Goal: Task Accomplishment & Management: Use online tool/utility

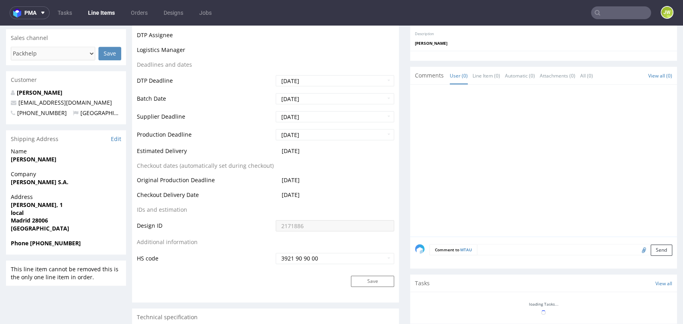
scroll to position [444, 0]
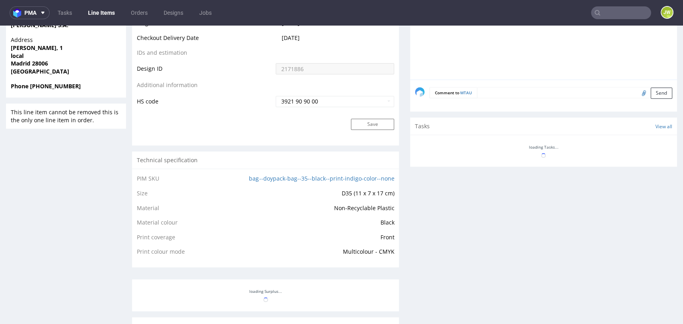
click at [478, 96] on textarea at bounding box center [574, 92] width 195 height 11
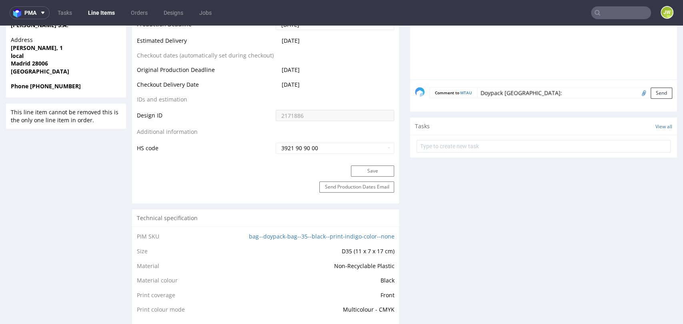
paste textarea "1Z5A15806899380399"
type textarea "Doypack TN: 1Z5A15806899380399"
click at [650, 95] on button "Send" at bounding box center [661, 93] width 22 height 11
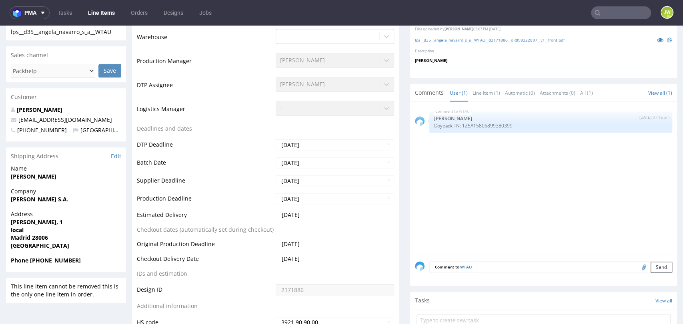
scroll to position [222, 0]
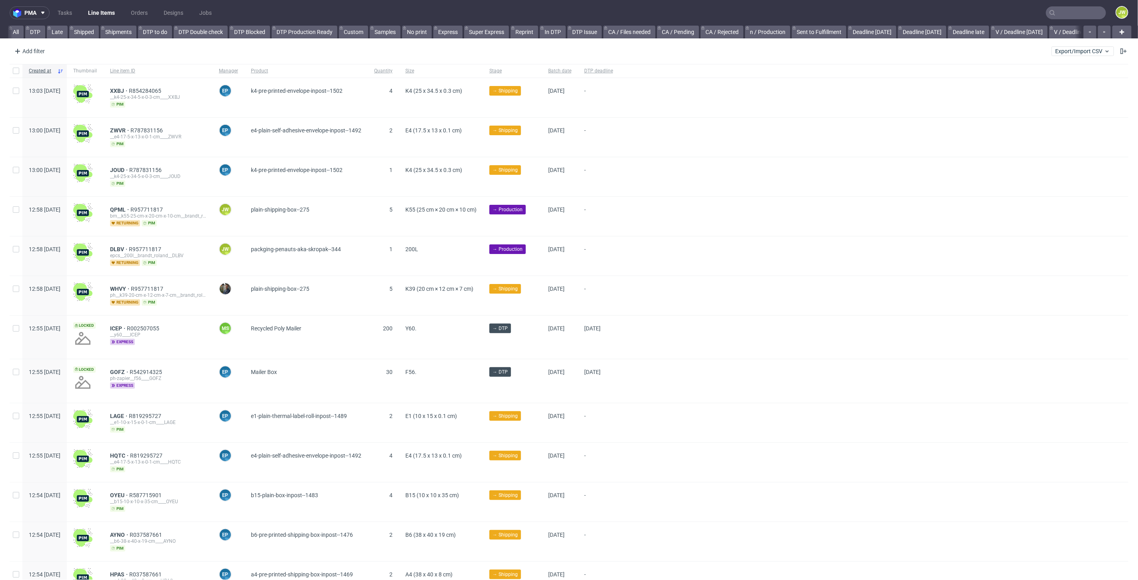
scroll to position [0, 2003]
click at [1070, 18] on input "text" at bounding box center [1076, 12] width 60 height 13
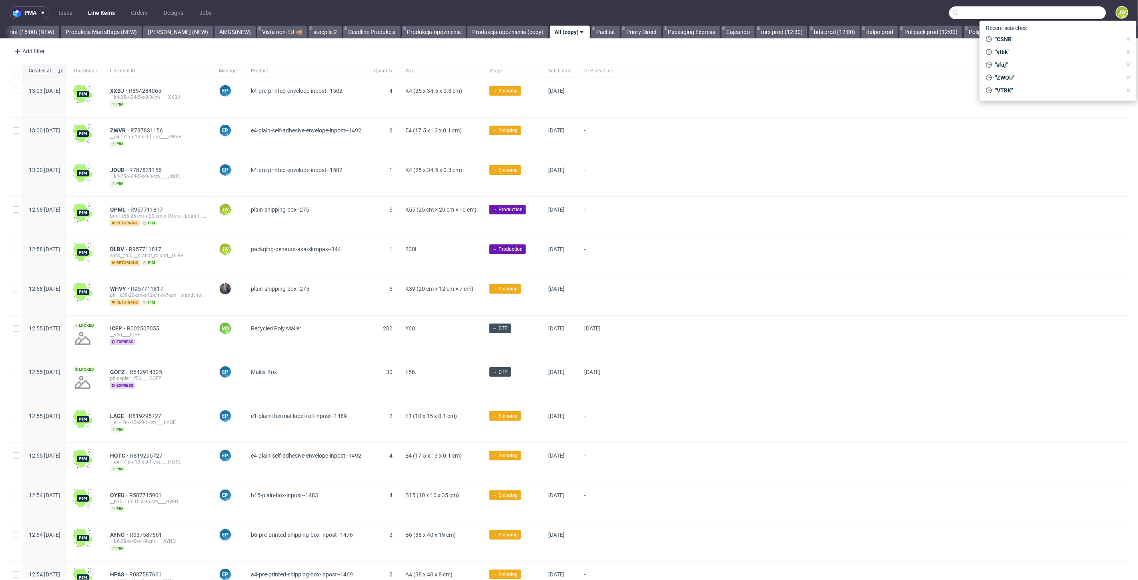
paste input "HLWQ"
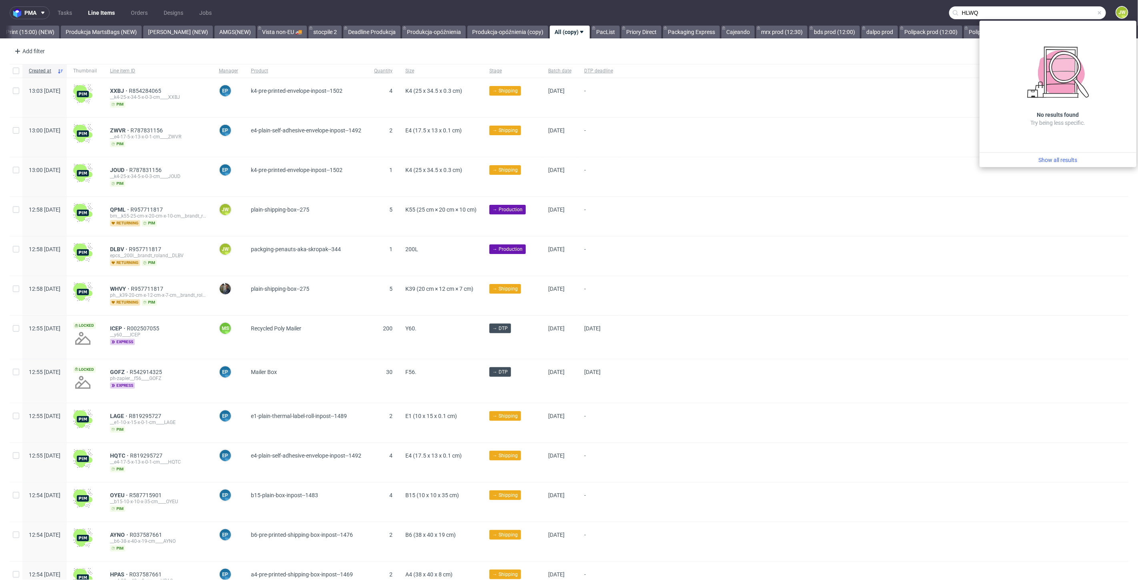
type input "HLWQ"
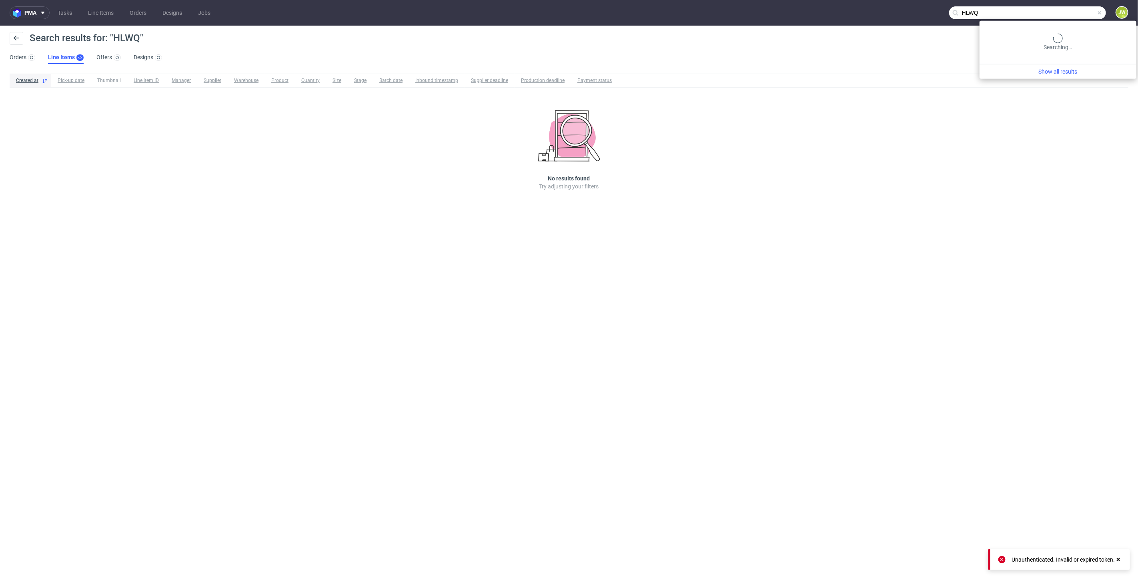
click at [1077, 16] on input "HLWQ" at bounding box center [1027, 12] width 157 height 13
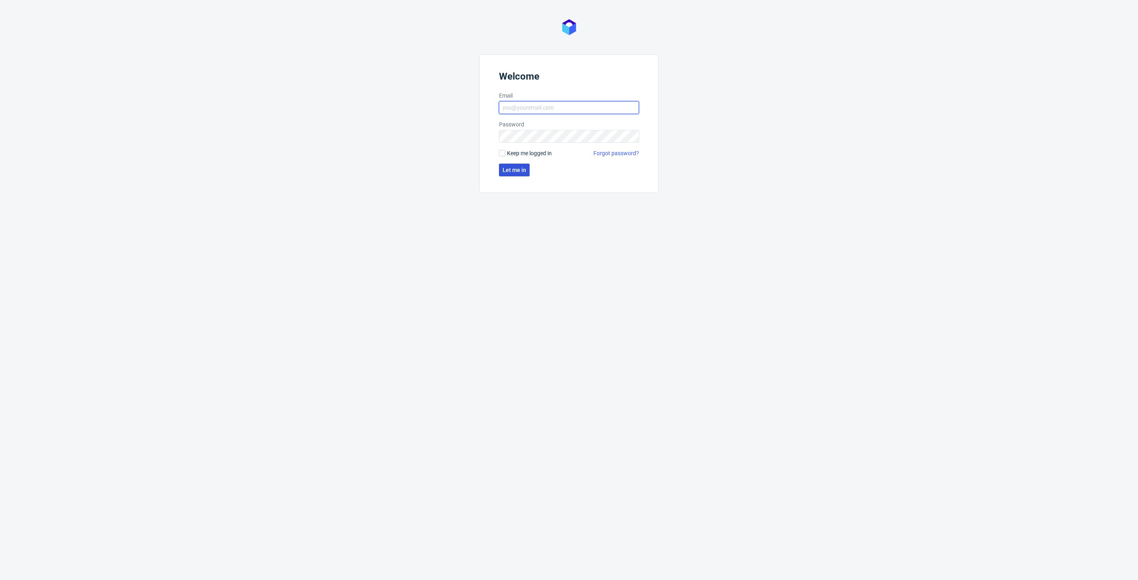
type input "[PERSON_NAME][EMAIL_ADDRESS][DOMAIN_NAME]"
click at [514, 167] on span "Let me in" at bounding box center [514, 170] width 24 height 6
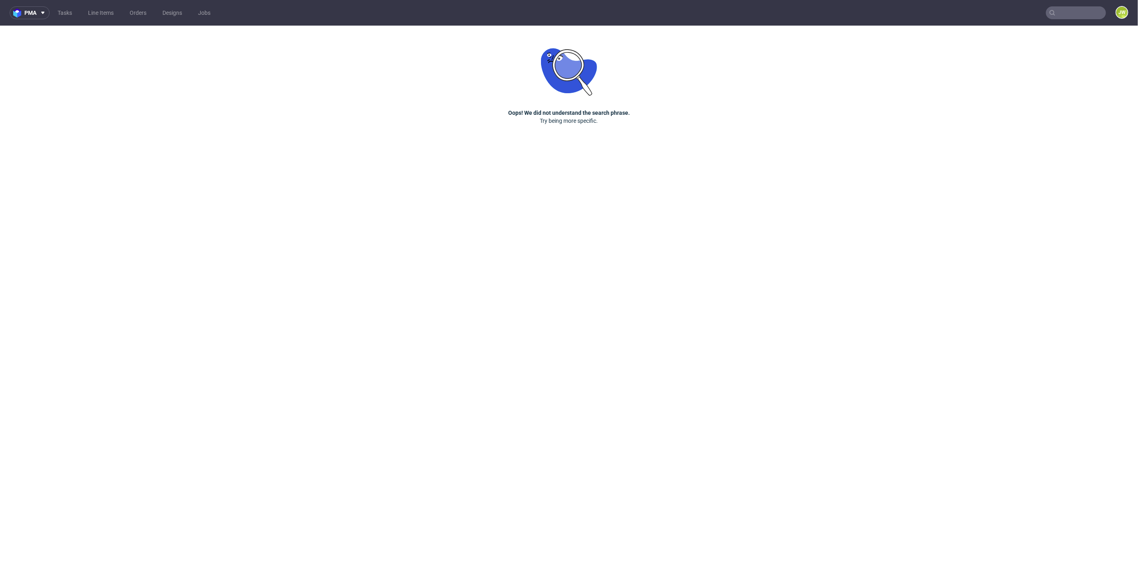
click at [1086, 13] on input "text" at bounding box center [1076, 12] width 60 height 13
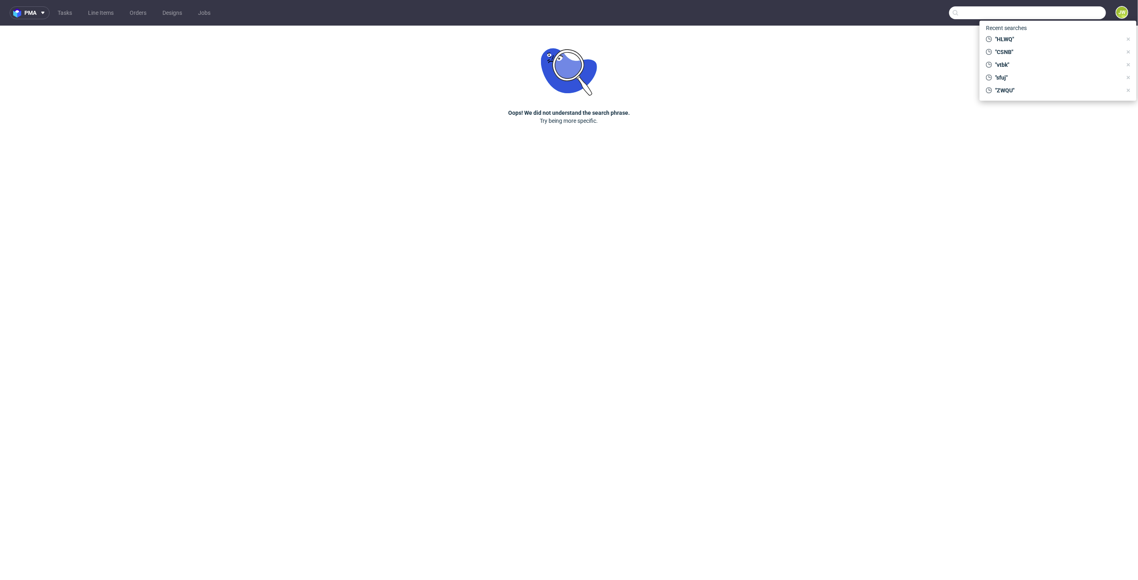
paste input "HLWQ"
type input "HLWQ"
click at [925, 37] on div "pma Tasks Line Items Orders Designs Jobs HLWQ JW Oops! We did not understand th…" at bounding box center [569, 290] width 1138 height 580
click at [1066, 18] on input "HLWQ" at bounding box center [1076, 12] width 60 height 13
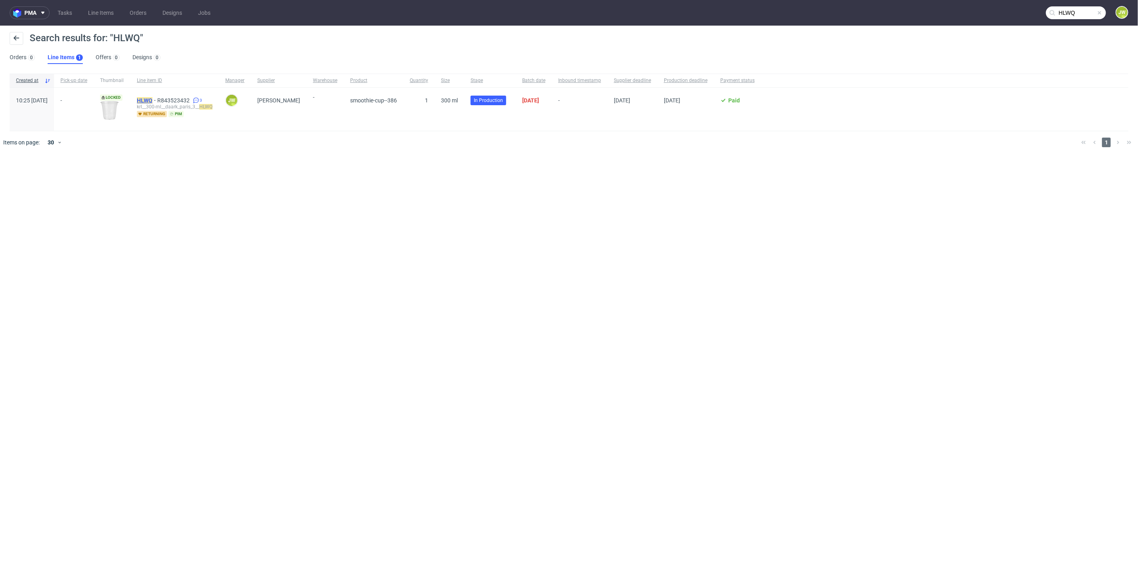
click at [152, 100] on mark "HLWQ" at bounding box center [145, 100] width 16 height 6
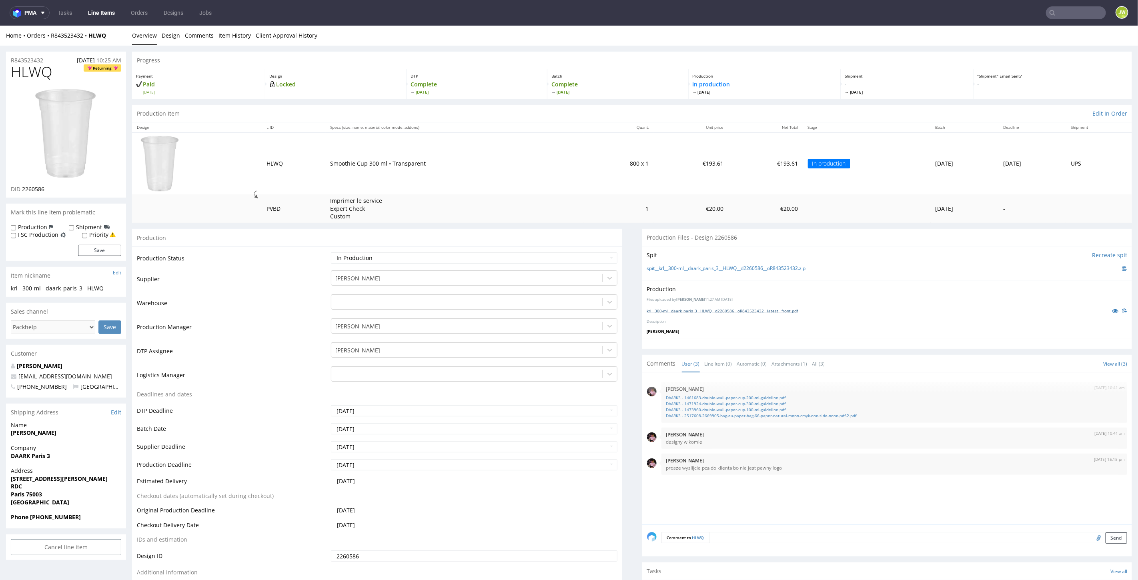
click at [680, 312] on link "krl__300-ml__daark_paris_3__HLWQ__d2260586__oR843523432__latest__front.pdf" at bounding box center [722, 311] width 151 height 6
click at [104, 12] on link "Line Items" at bounding box center [101, 12] width 36 height 13
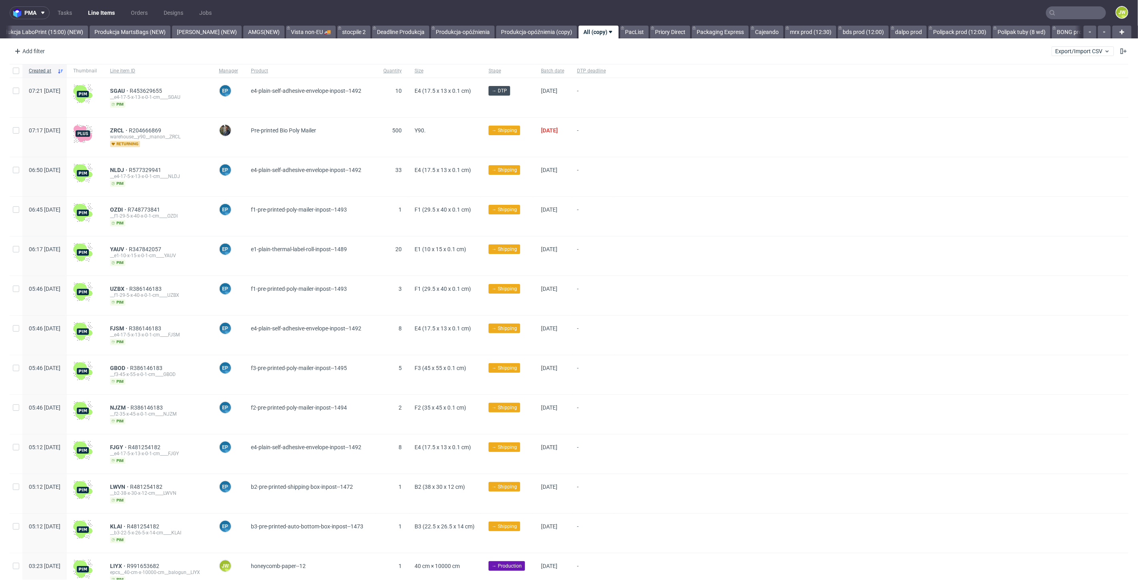
scroll to position [0, 2003]
click at [1055, 54] on span "Export/Import CSV" at bounding box center [1082, 51] width 55 height 6
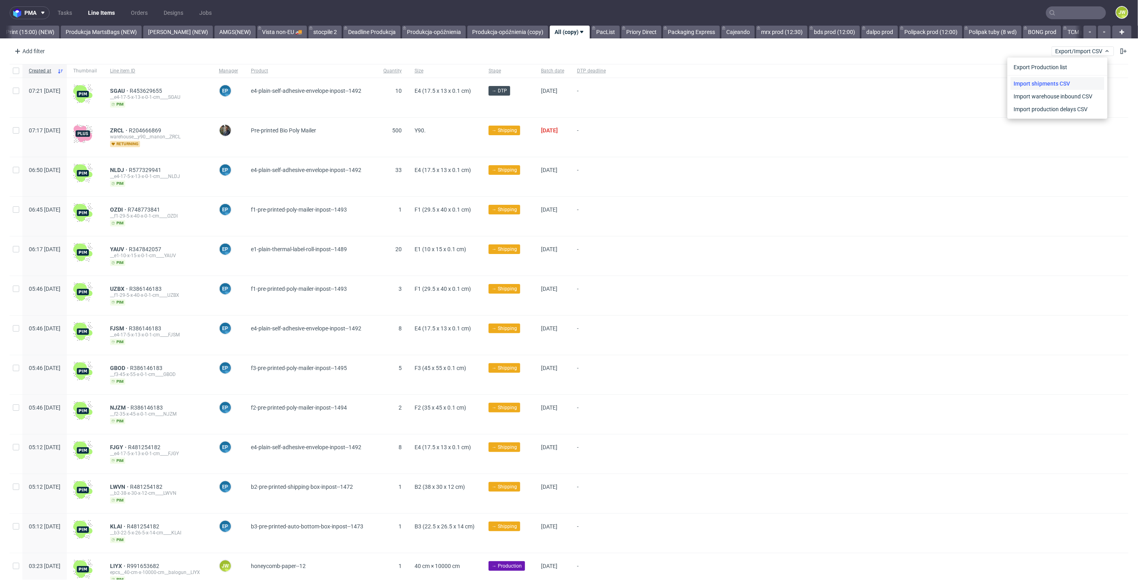
click at [1049, 82] on link "Import shipments CSV" at bounding box center [1057, 83] width 94 height 13
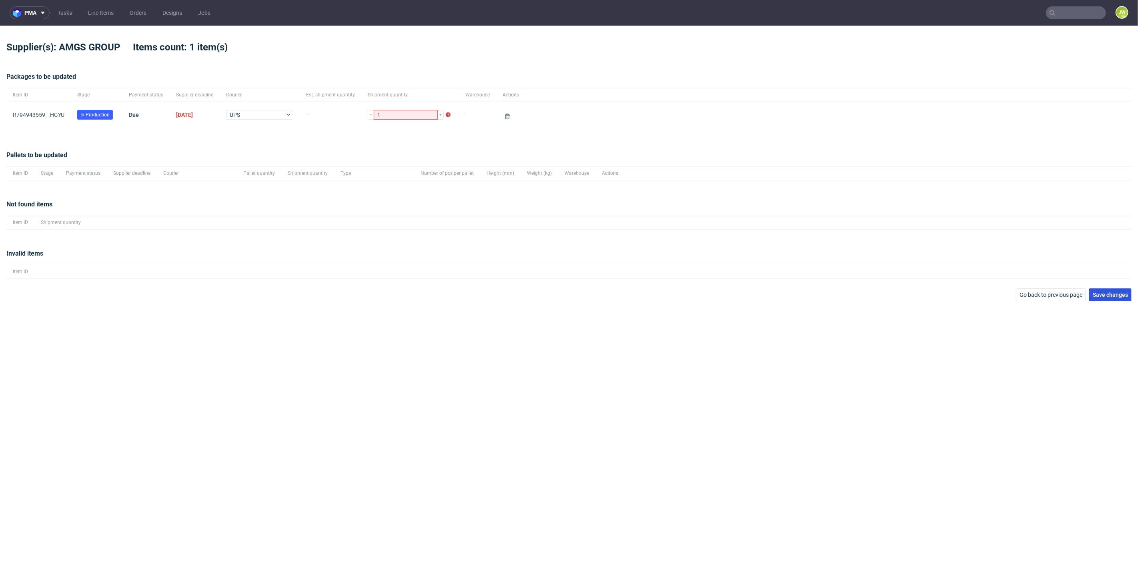
click at [1115, 293] on span "Save changes" at bounding box center [1109, 295] width 35 height 6
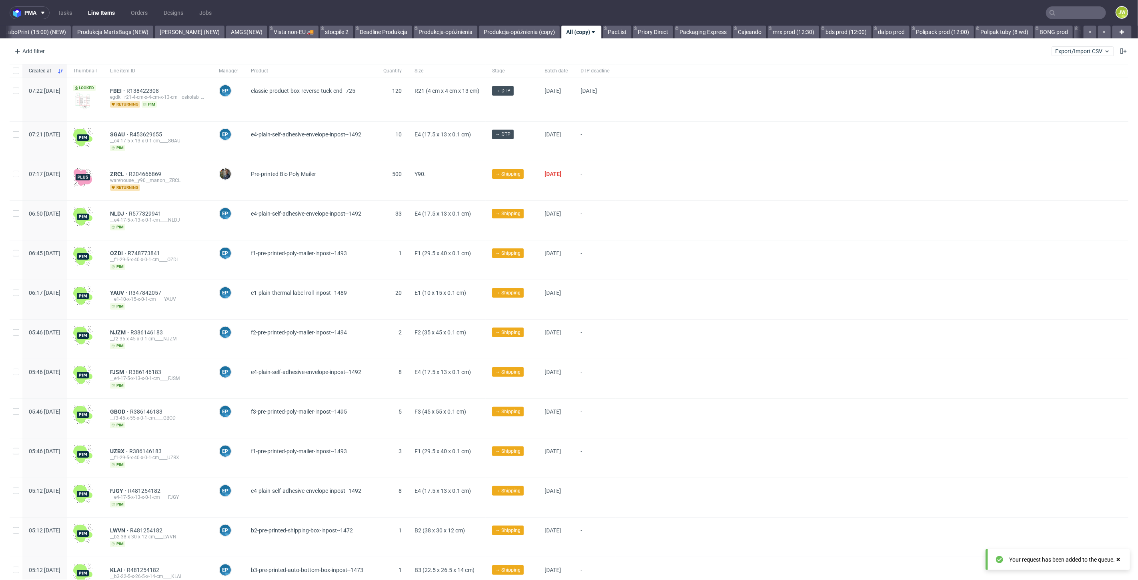
scroll to position [0, 2003]
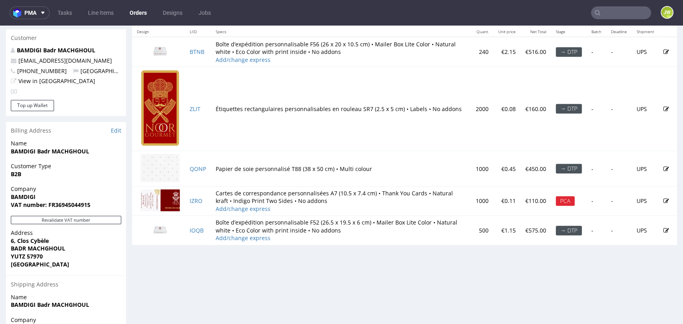
scroll to position [355, 0]
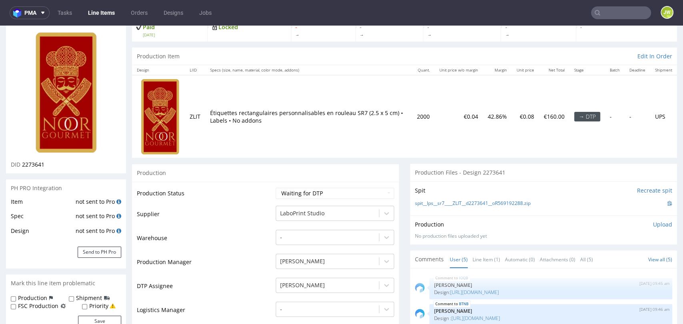
scroll to position [133, 0]
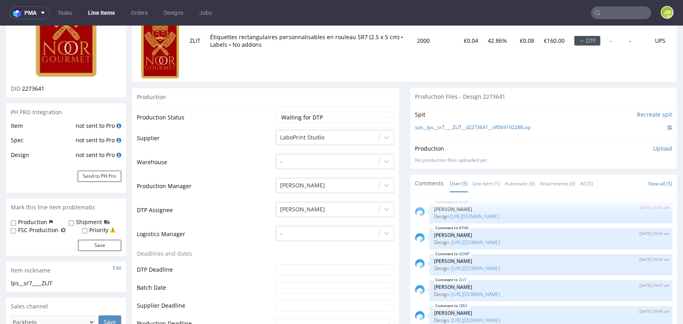
click at [247, 93] on div "Production" at bounding box center [265, 97] width 267 height 18
